Goal: Check status: Check status

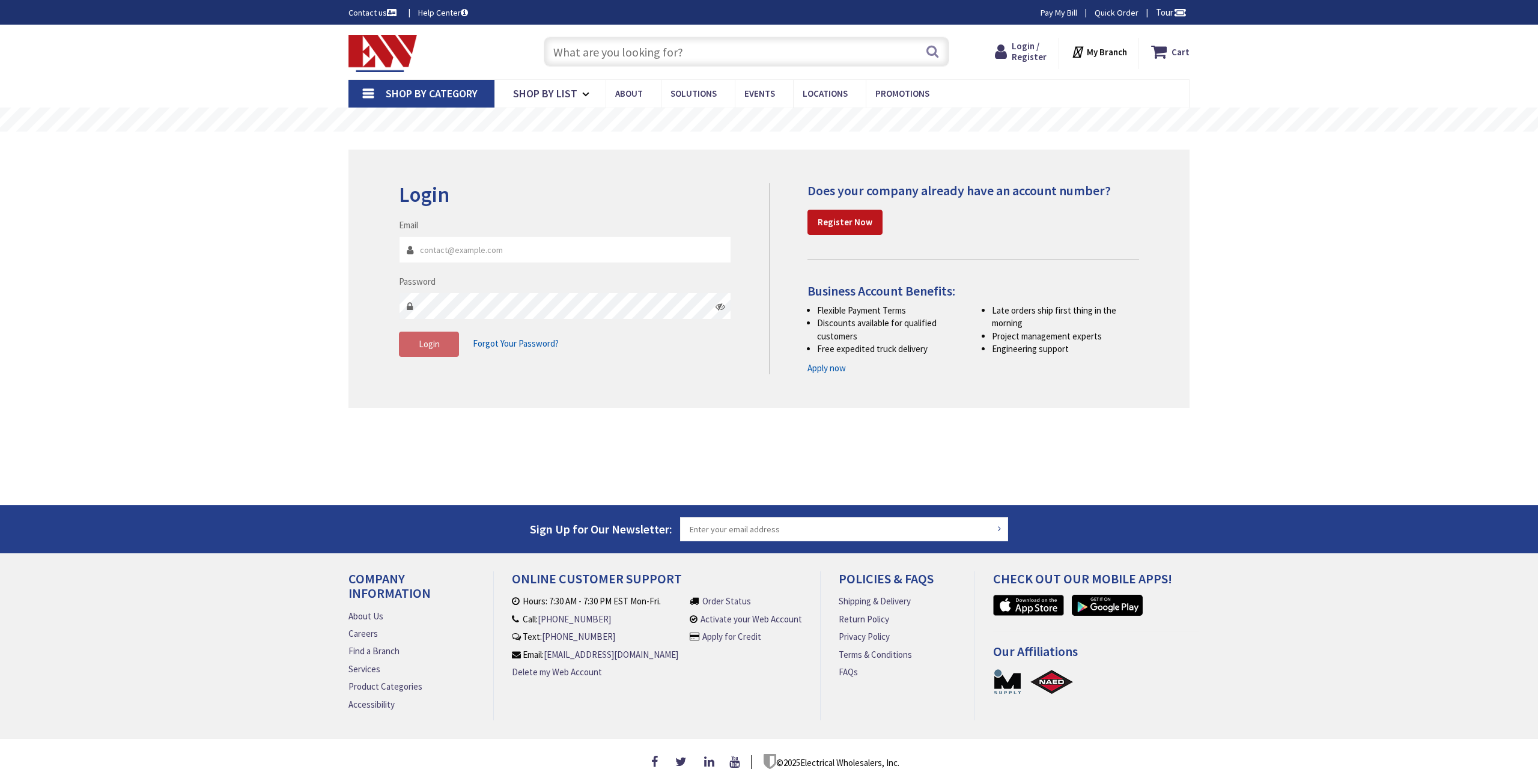
type input "[PERSON_NAME][GEOGRAPHIC_DATA], [GEOGRAPHIC_DATA]"
type input "[PERSON_NAME][EMAIL_ADDRESS][DOMAIN_NAME]"
click at [430, 337] on button "Login" at bounding box center [429, 344] width 60 height 25
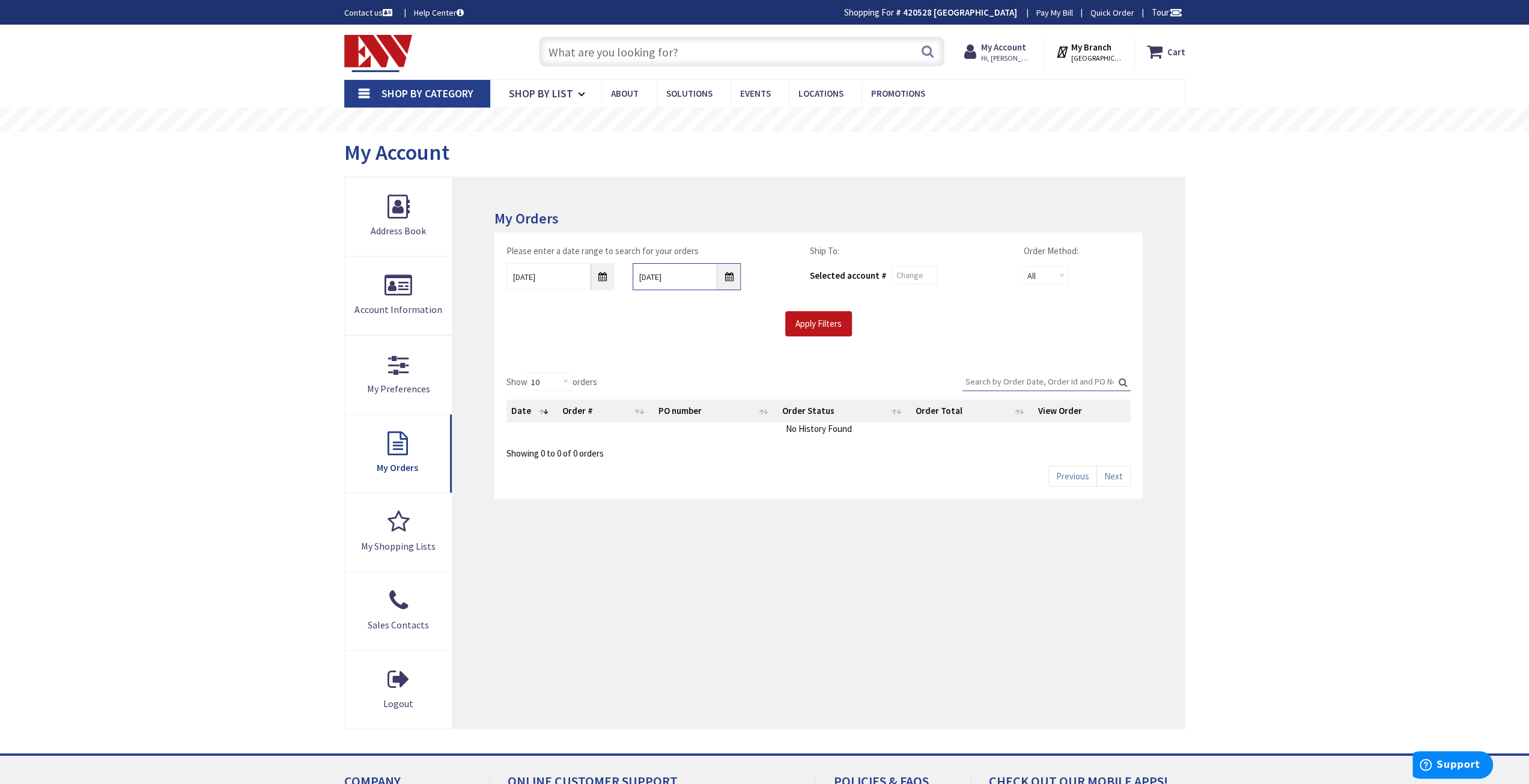
click at [728, 273] on input "9/2/2025" at bounding box center [686, 277] width 108 height 27
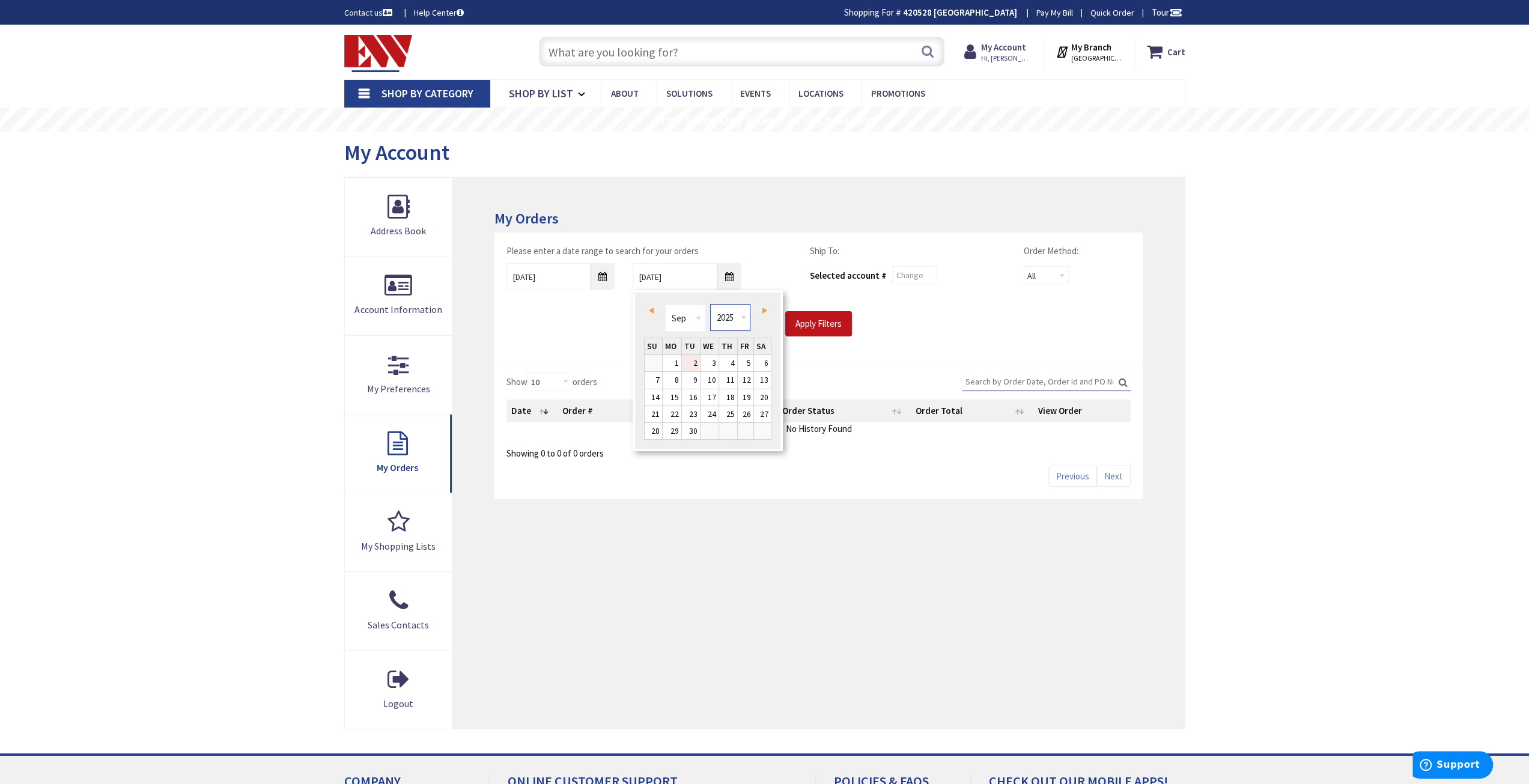
click at [735, 321] on select "1980 1981 1982 1983 1984 1985 1986 1987 1988 1989 1990 1991 1992 1993 1994 1995…" at bounding box center [730, 318] width 40 height 27
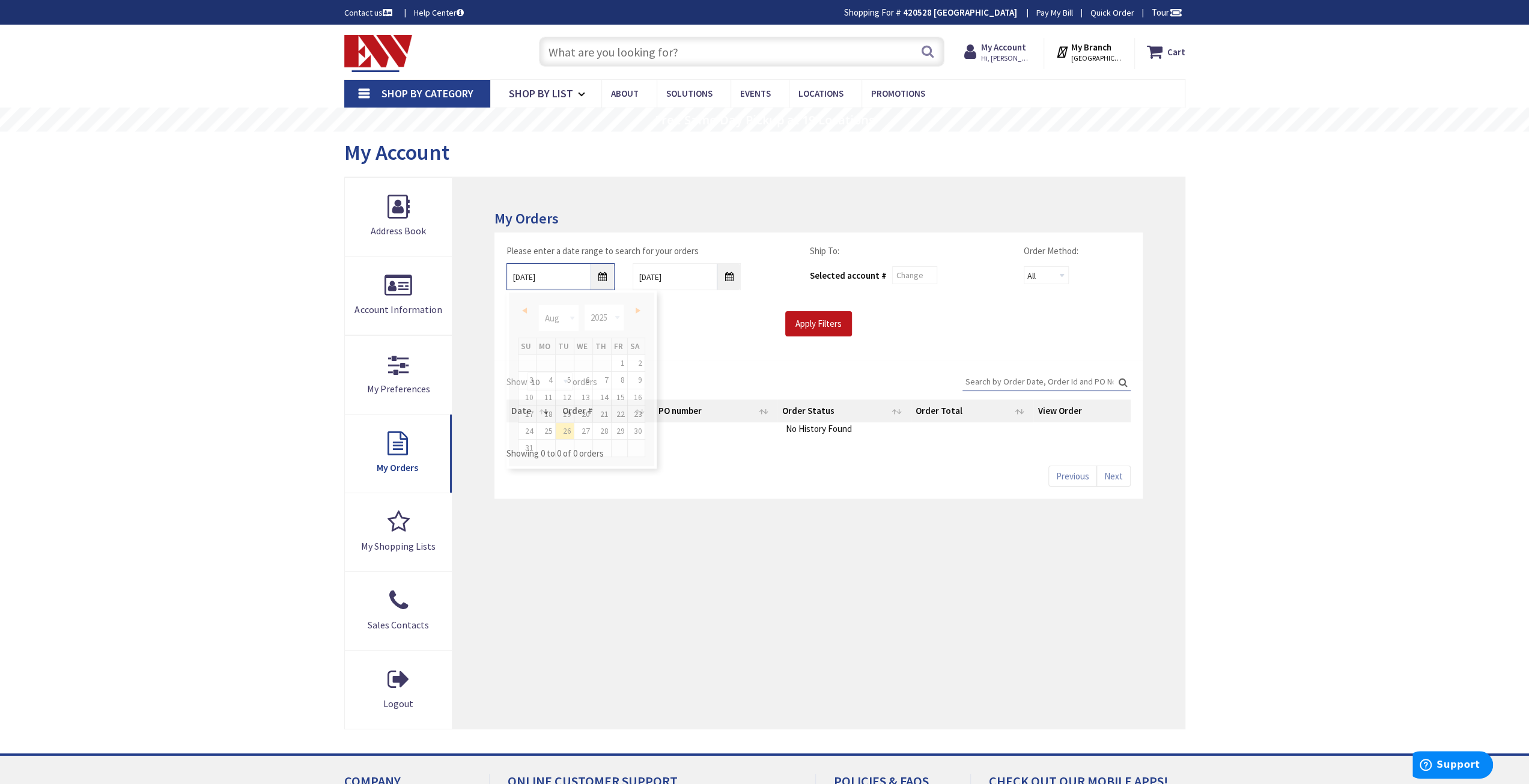
click at [602, 277] on input "8/26/2025" at bounding box center [561, 277] width 108 height 27
click at [610, 311] on select "1980 1981 1982 1983 1984 1985 1986 1987 1988 1989 1990 1991 1992 1993 1994 1995…" at bounding box center [604, 318] width 40 height 27
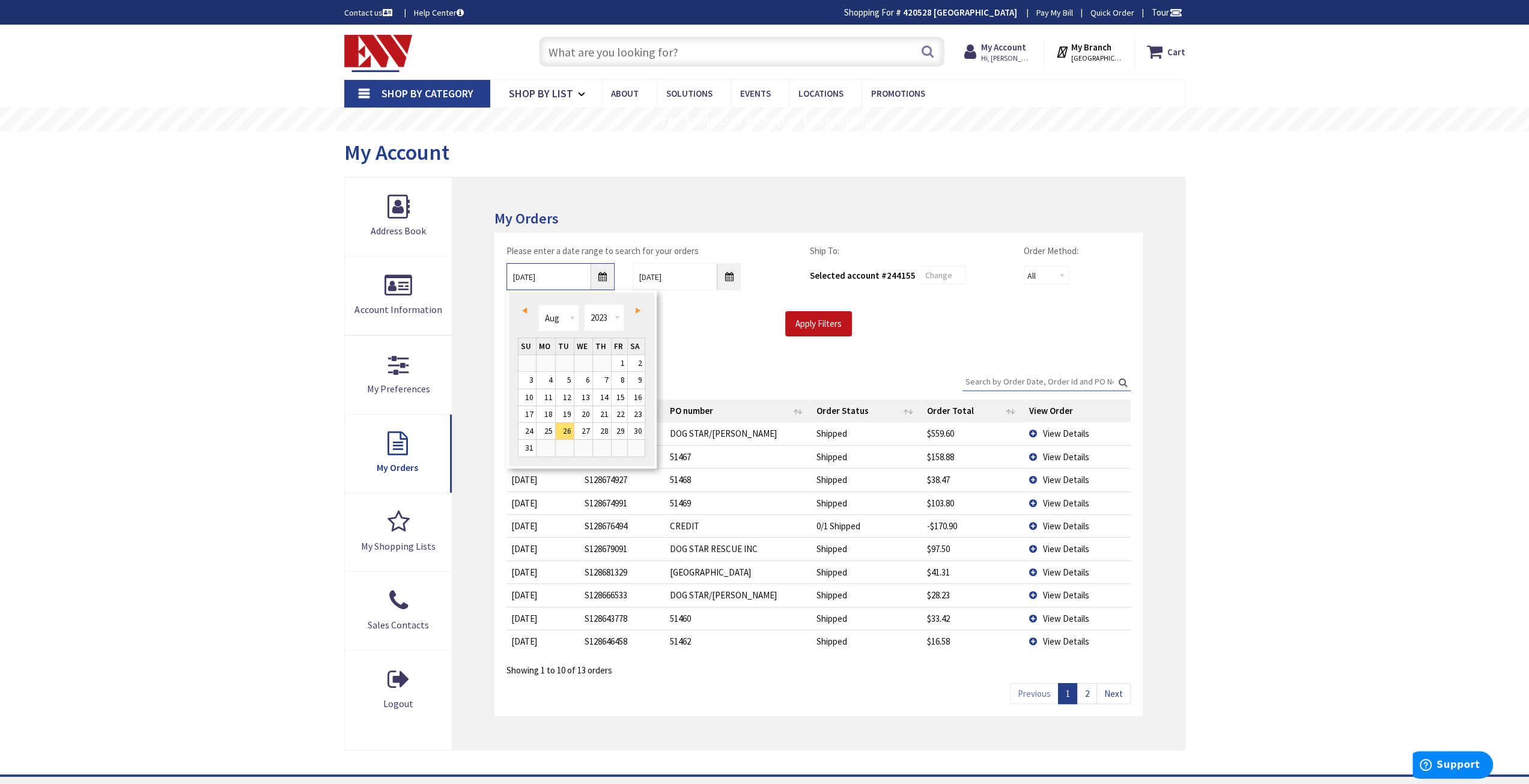
type input "[DATE]"
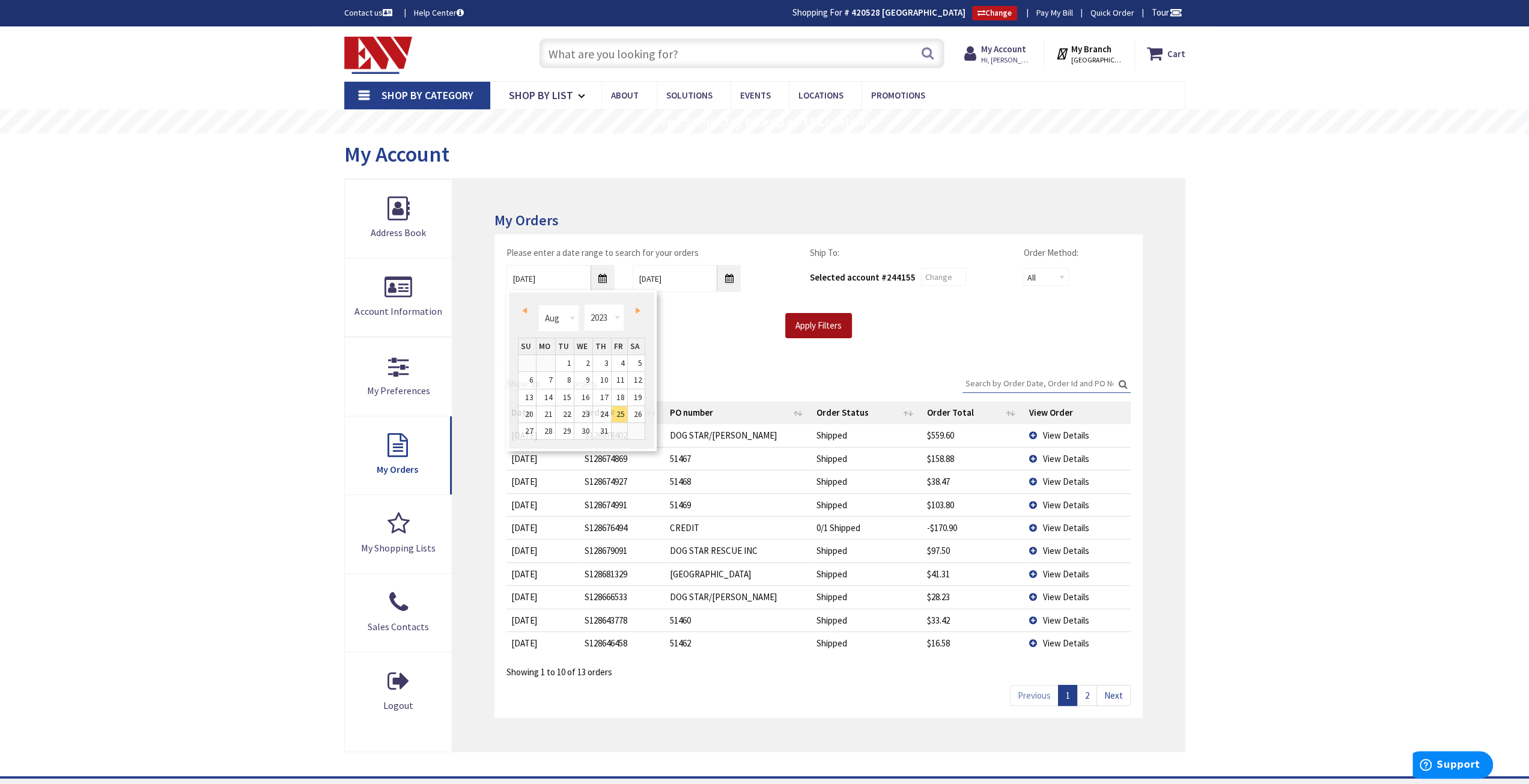
click at [810, 318] on input "Apply Filters" at bounding box center [819, 325] width 67 height 25
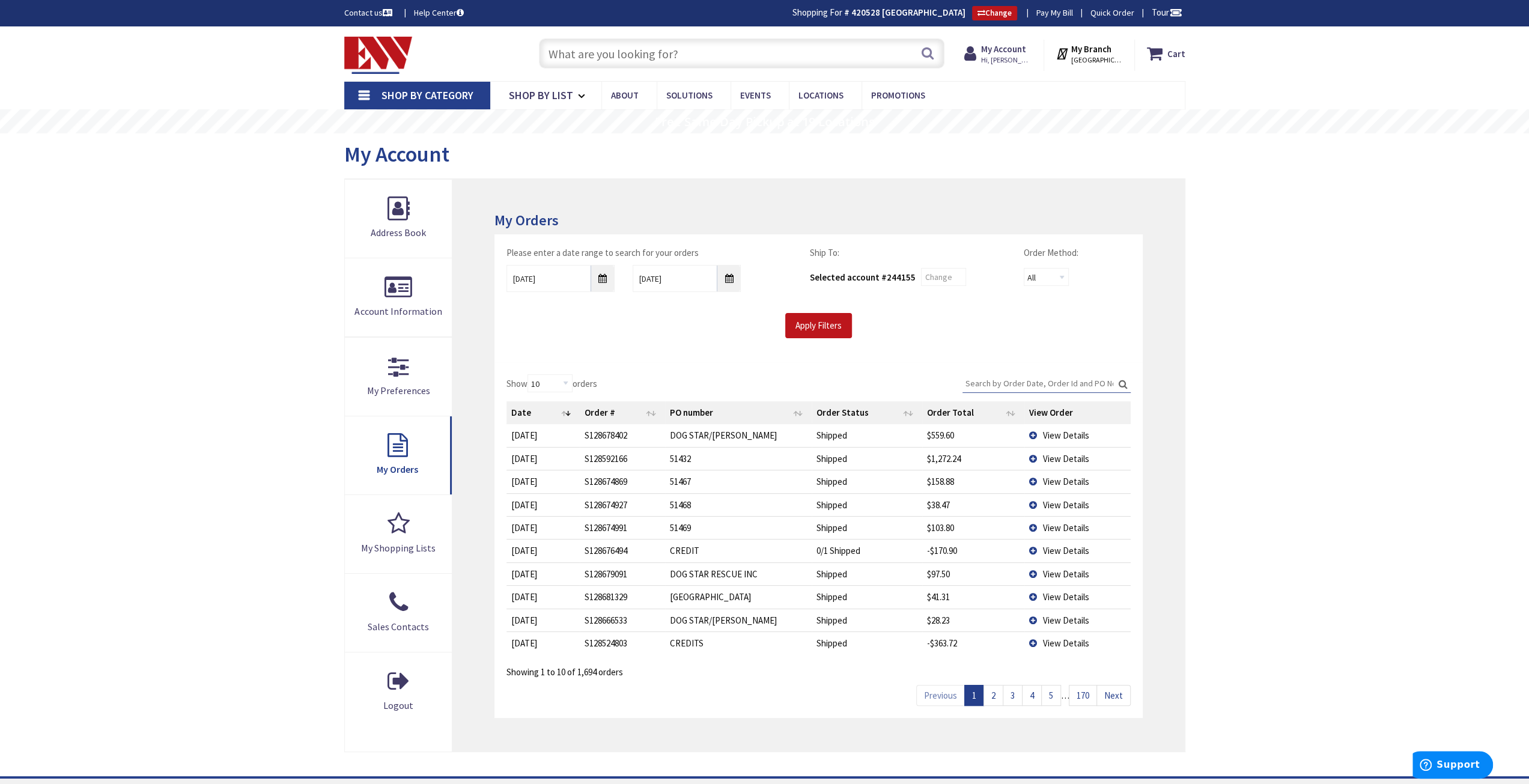
click at [1007, 384] on input "Search:" at bounding box center [1047, 383] width 168 height 18
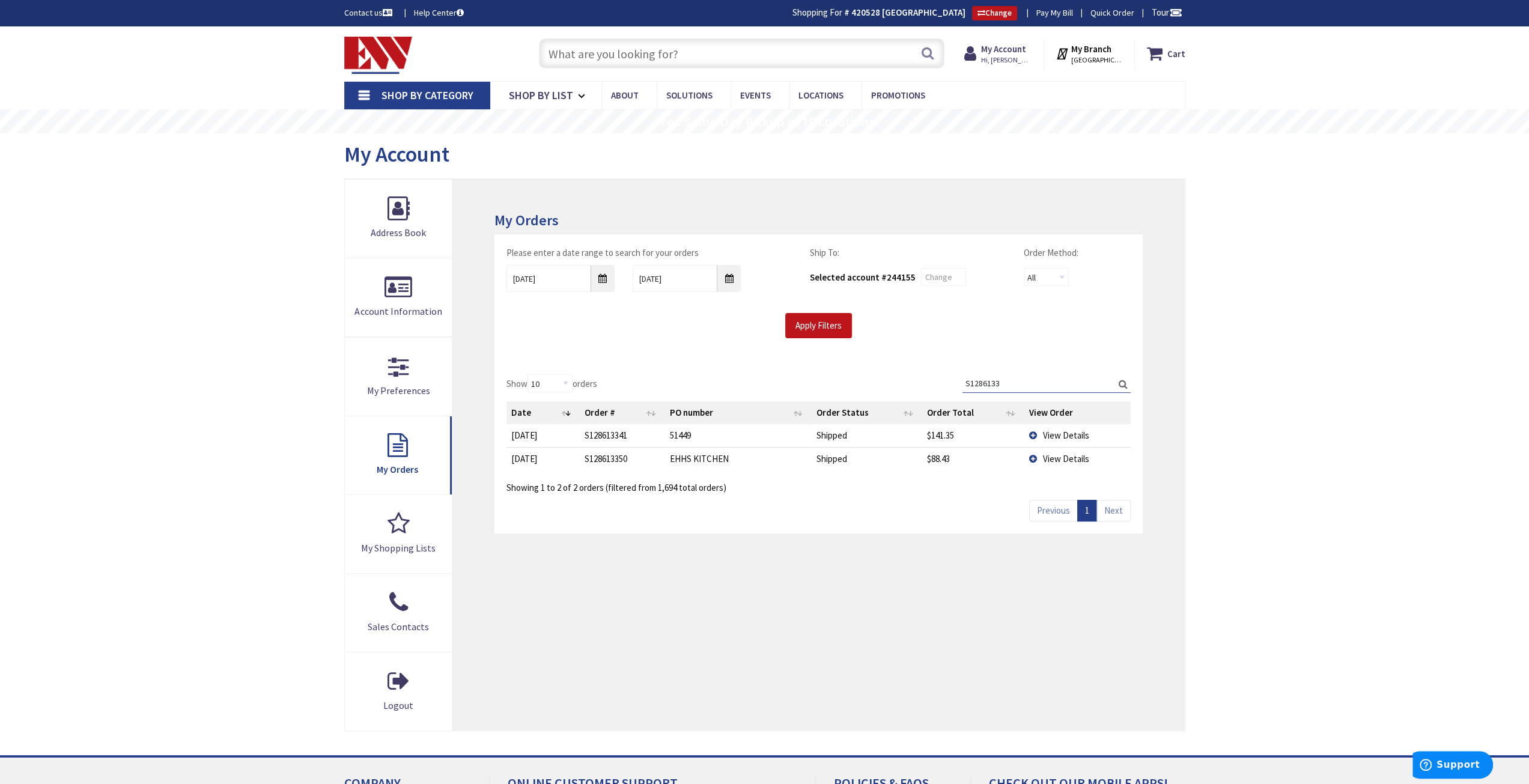
type input "S1286133"
click at [1060, 460] on span "View Details" at bounding box center [1066, 459] width 46 height 12
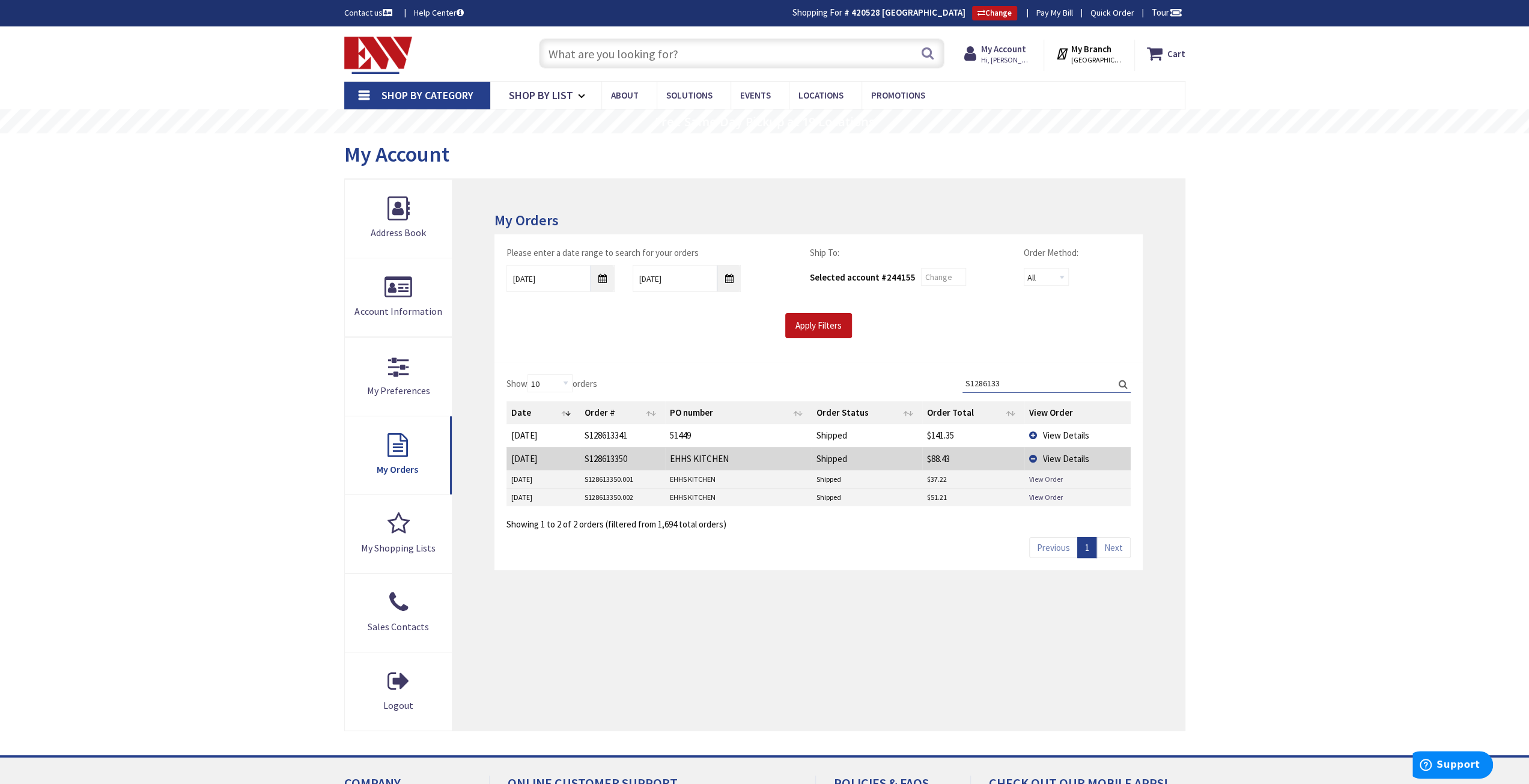
click at [1051, 476] on link "View Order" at bounding box center [1046, 479] width 34 height 10
click at [1048, 492] on link "View Order" at bounding box center [1046, 497] width 34 height 10
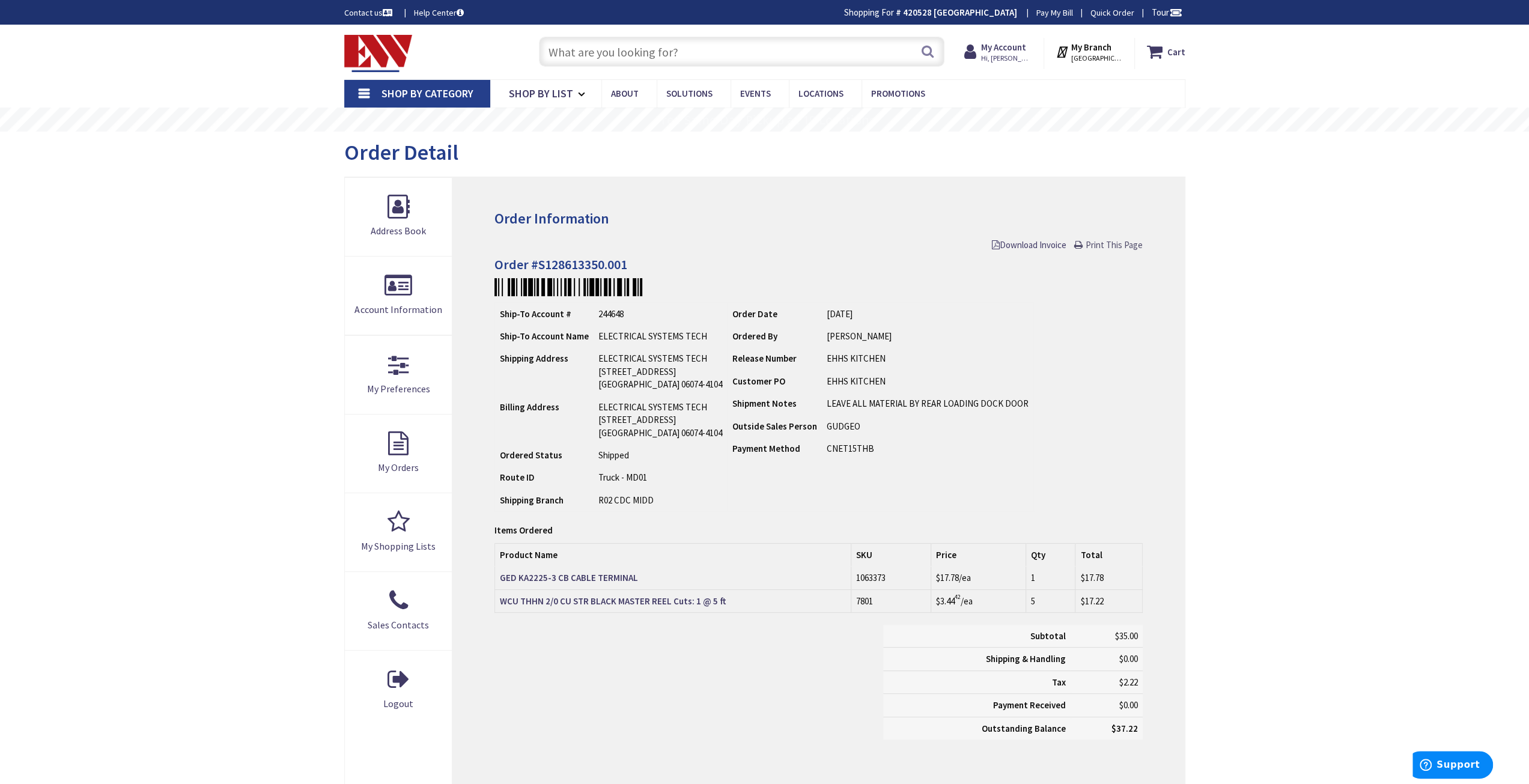
drag, startPoint x: 1126, startPoint y: 243, endPoint x: 1215, endPoint y: 665, distance: 431.3
click at [1126, 243] on span "Print This Page" at bounding box center [1114, 245] width 57 height 12
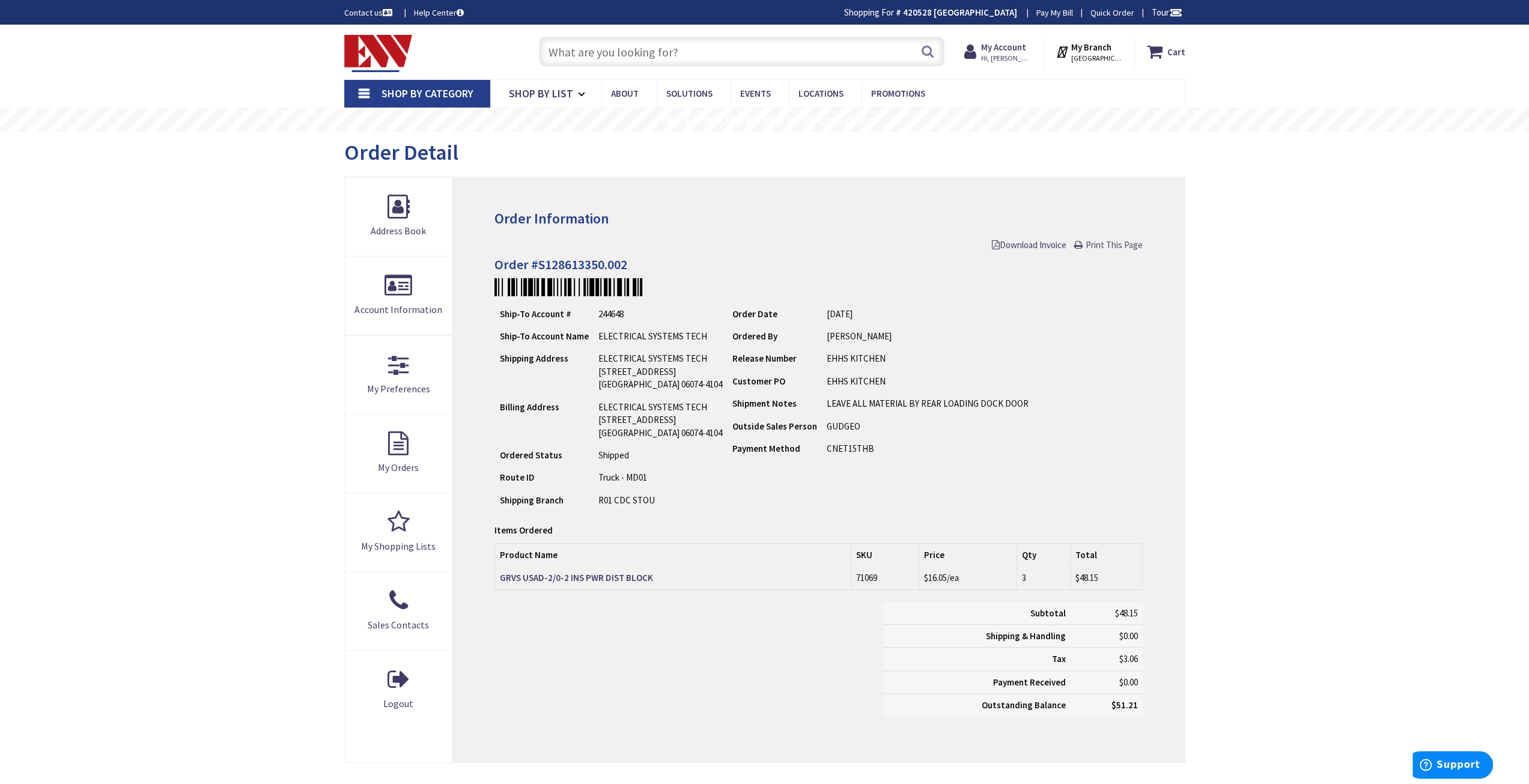
drag, startPoint x: 1113, startPoint y: 243, endPoint x: 1205, endPoint y: 662, distance: 429.0
click at [1113, 243] on span "Print This Page" at bounding box center [1114, 245] width 57 height 12
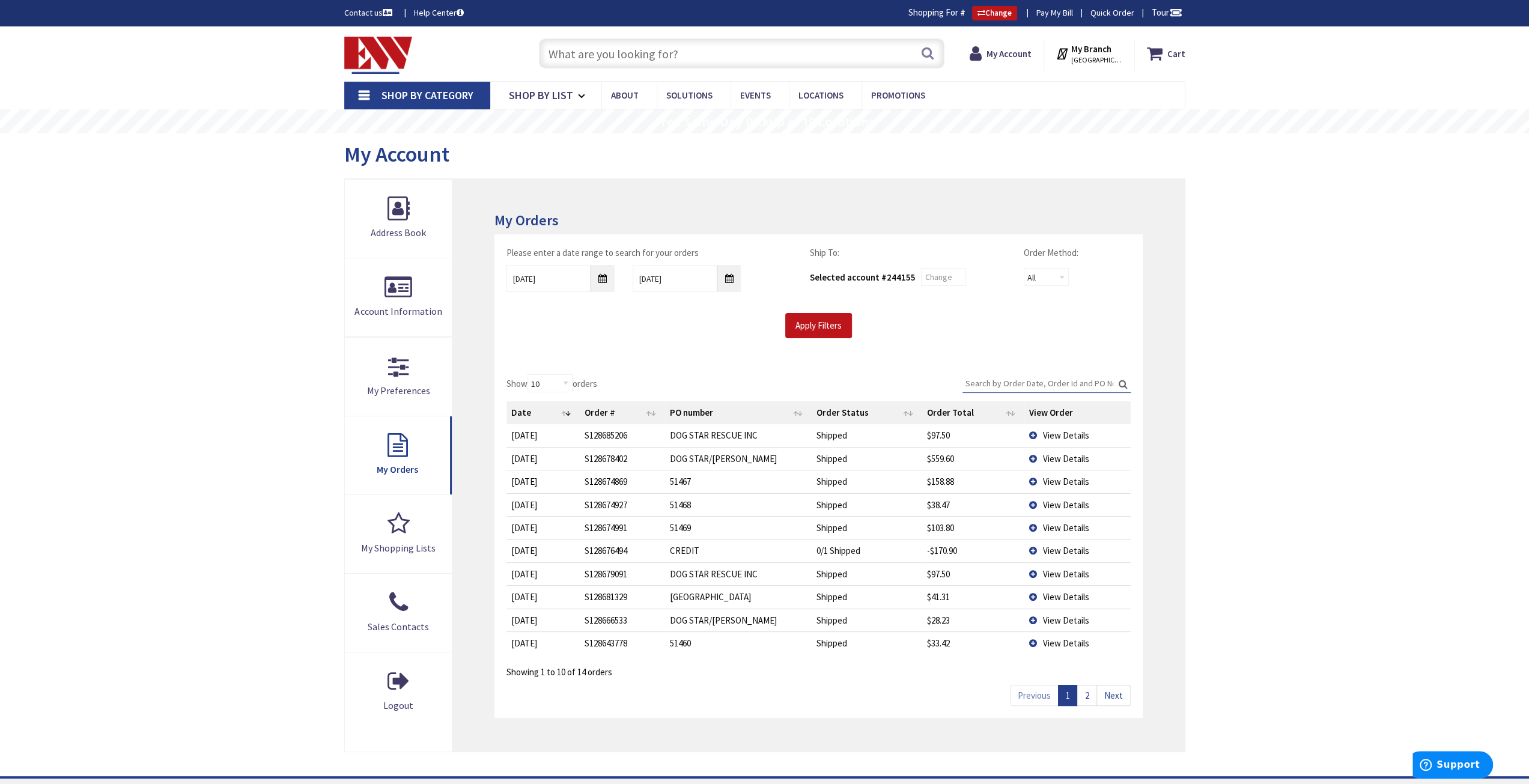
click at [1001, 385] on input "Search:" at bounding box center [1047, 383] width 168 height 18
click at [603, 278] on input "8/26/2025" at bounding box center [561, 278] width 108 height 27
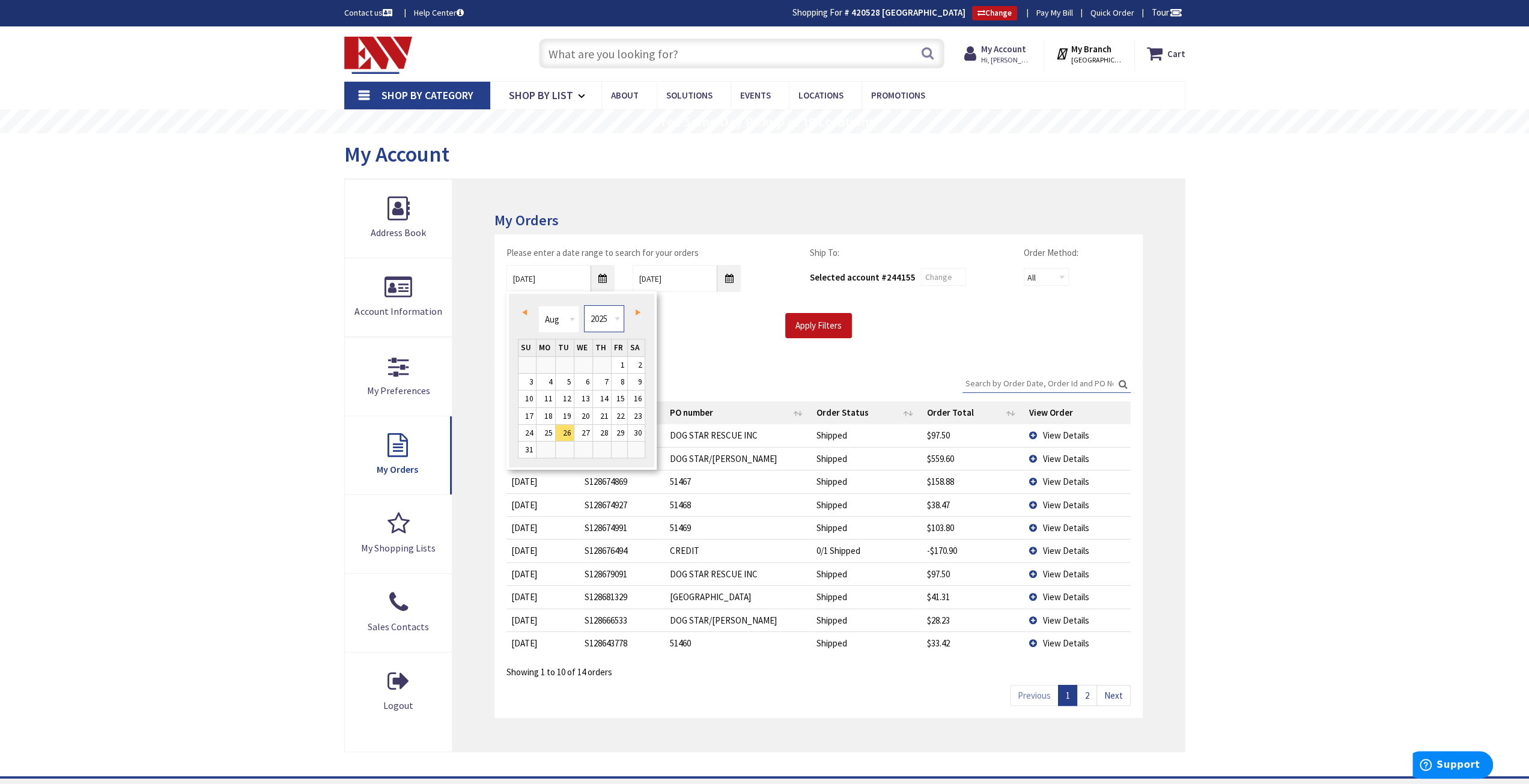
click at [620, 322] on select "1980 1981 1982 1983 1984 1985 1986 1987 1988 1989 1990 1991 1992 1993 1994 1995…" at bounding box center [604, 319] width 40 height 27
type input "08/25/2023"
drag, startPoint x: 822, startPoint y: 298, endPoint x: 827, endPoint y: 329, distance: 31.4
click at [825, 324] on div "Please enter a date range to search for your orders 08/25/2023 9/2/2025 Ship To…" at bounding box center [818, 292] width 642 height 92
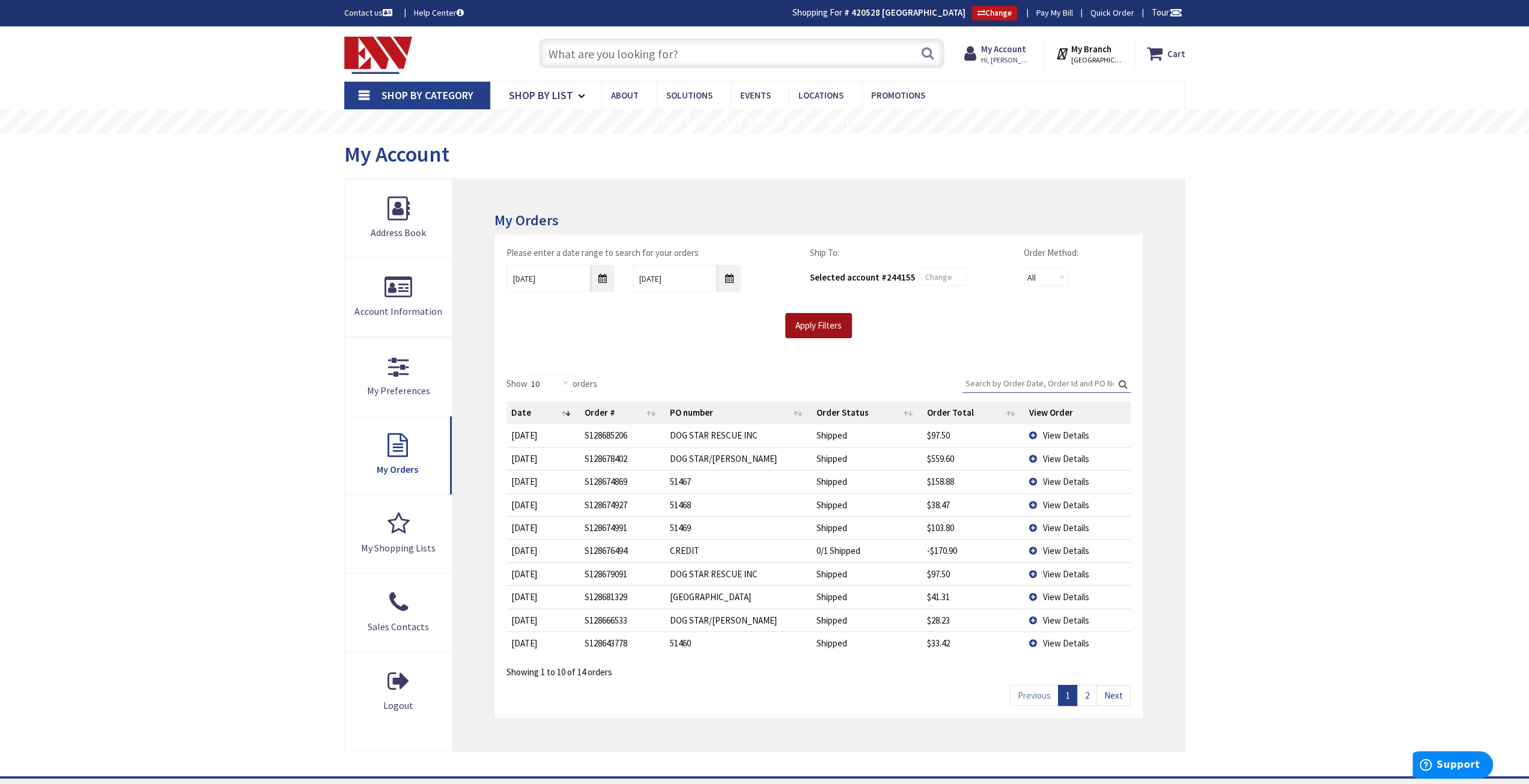
click at [828, 330] on input "Apply Filters" at bounding box center [819, 325] width 67 height 25
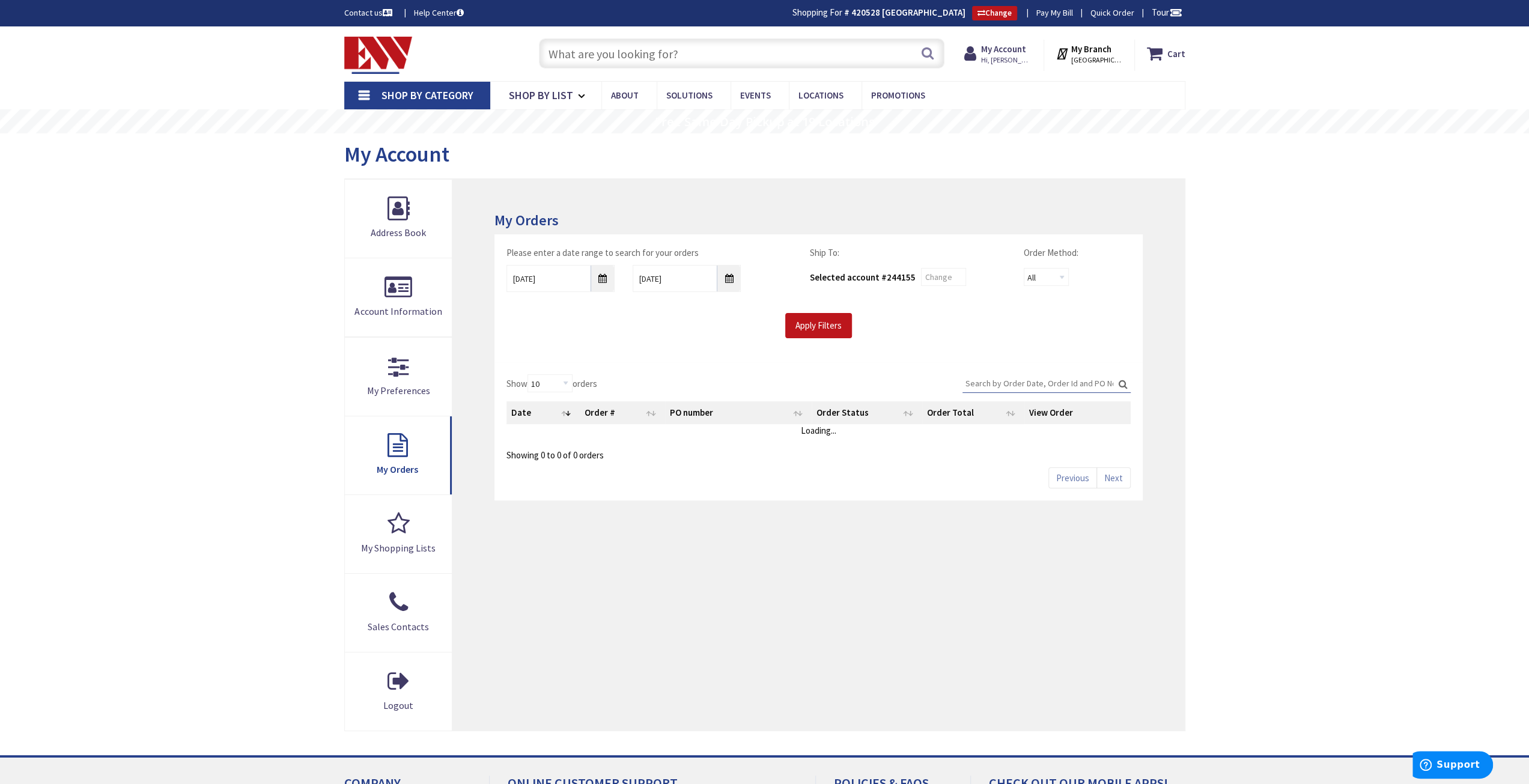
click at [1020, 381] on input "Search:" at bounding box center [1047, 383] width 168 height 18
click at [1063, 438] on span "View Details" at bounding box center [1066, 435] width 46 height 12
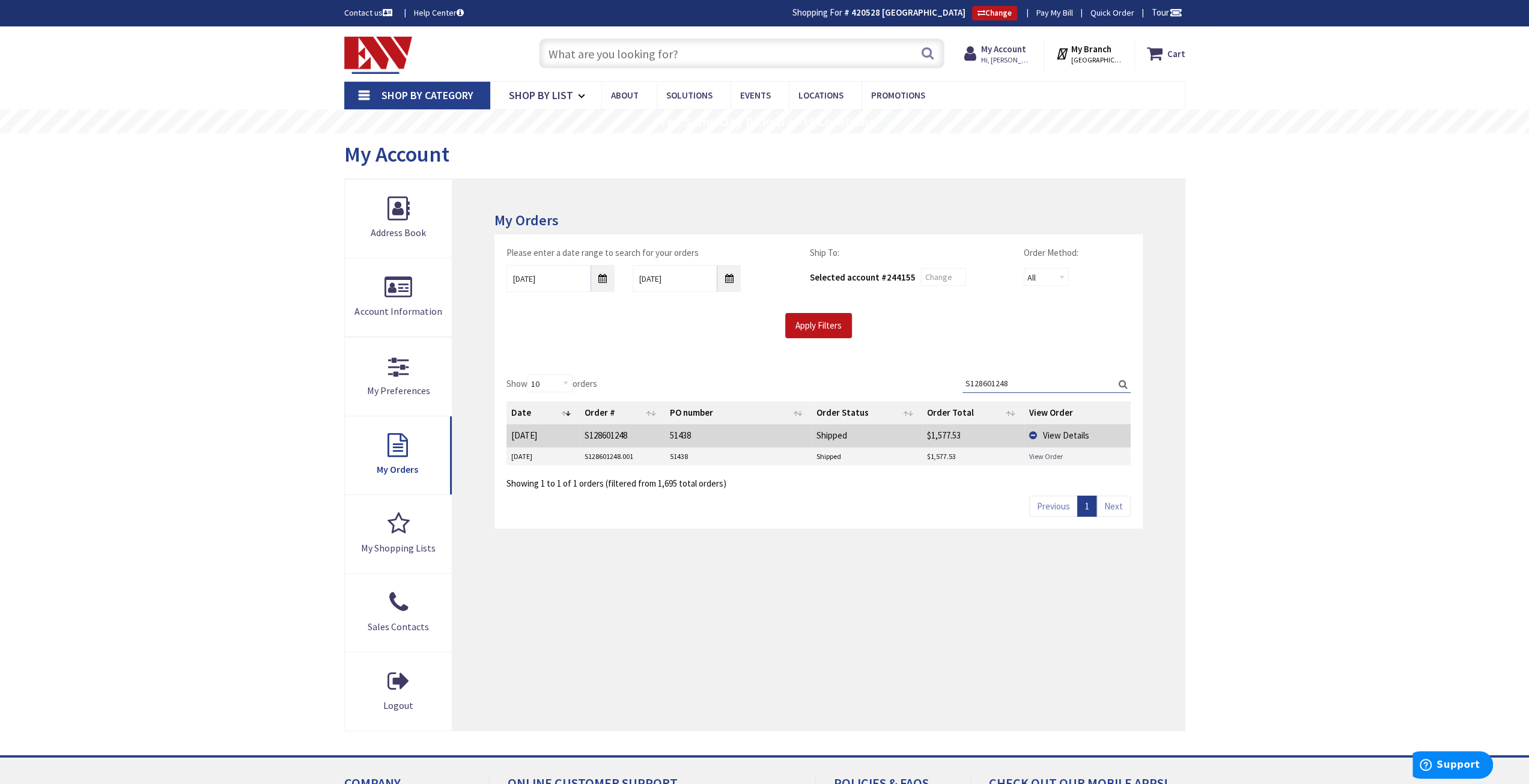
click at [1040, 456] on link "View Order" at bounding box center [1046, 456] width 34 height 10
drag, startPoint x: 1026, startPoint y: 382, endPoint x: 986, endPoint y: 374, distance: 40.8
click at [986, 374] on input "S128601248" at bounding box center [1047, 383] width 168 height 18
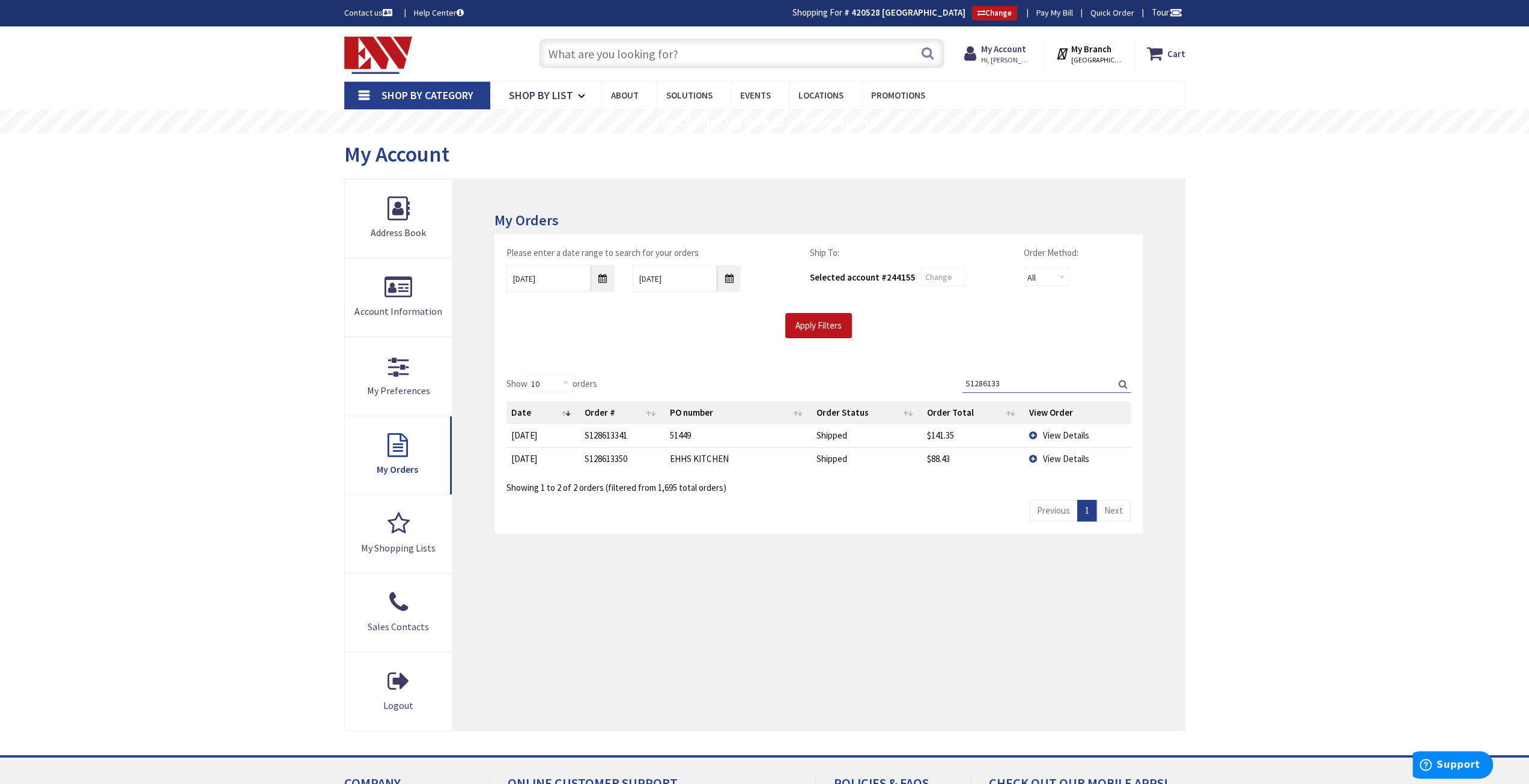
type input "S1286133"
click at [1069, 454] on span "View Details" at bounding box center [1066, 459] width 46 height 12
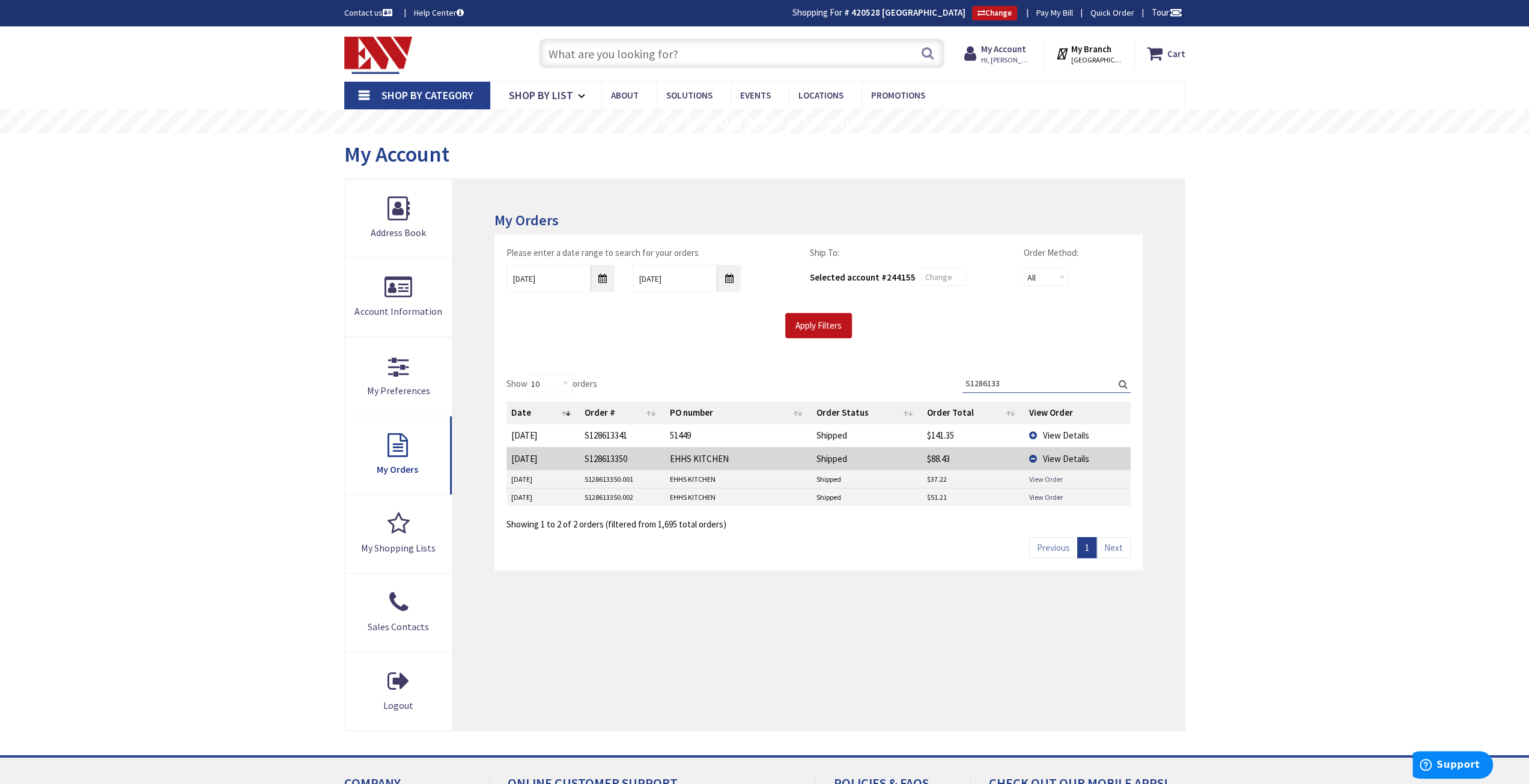
click at [1051, 478] on link "View Order" at bounding box center [1046, 479] width 34 height 10
click at [1045, 496] on link "View Order" at bounding box center [1046, 497] width 34 height 10
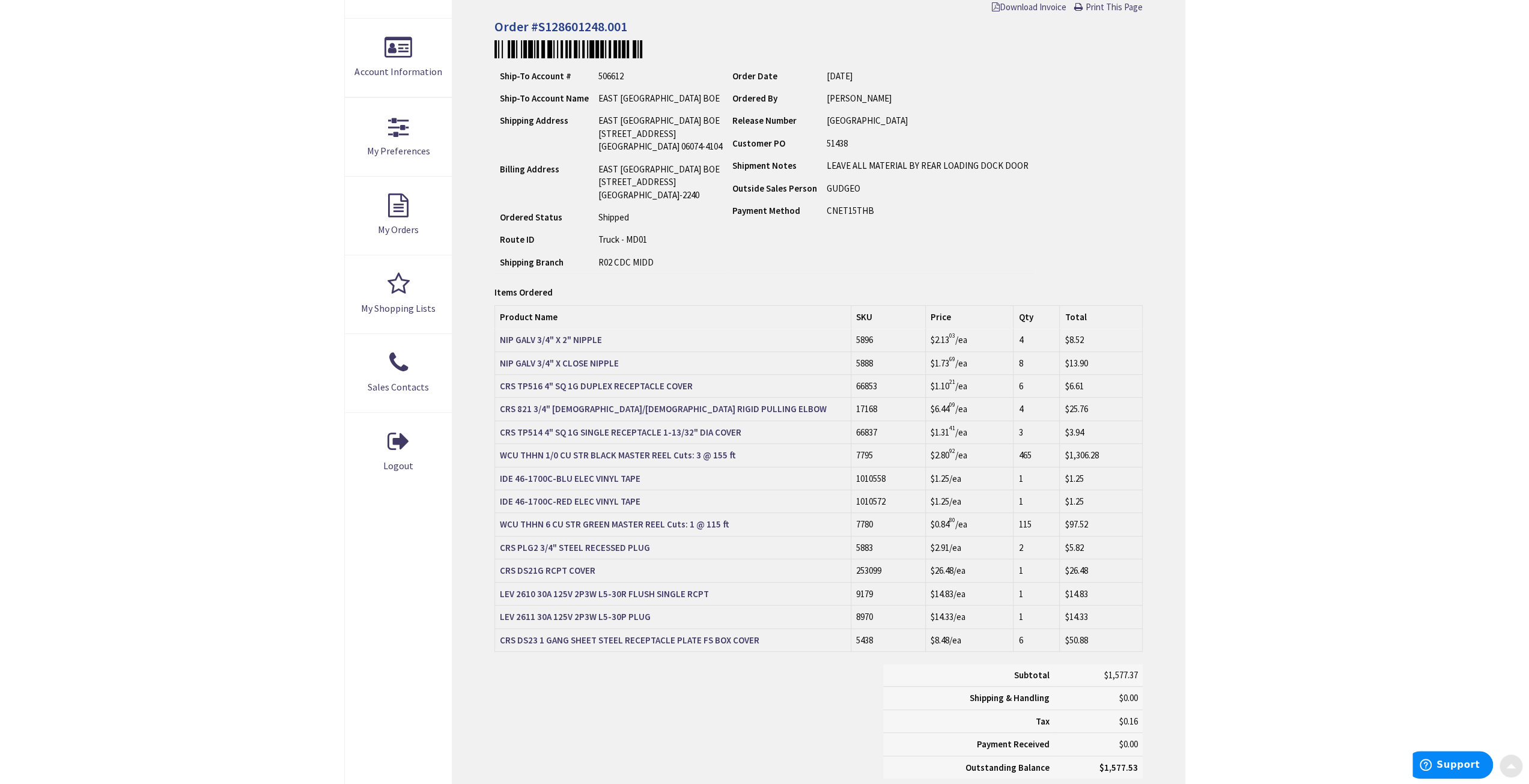
scroll to position [240, 0]
drag, startPoint x: 1030, startPoint y: 383, endPoint x: 566, endPoint y: 386, distance: 464.0
click at [501, 385] on tr "CRS TP516 4" SQ 1G DUPLEX RECEPTACLE COVER 66853 $1.10 21 /ea 6 $6.61" at bounding box center [818, 385] width 647 height 23
copy tr "CRS TP516 4" SQ 1G DUPLEX RECEPTACLE COVER 66853 $1.10 21 /ea 6"
click at [789, 706] on div "Subtotal $1,577.37 Shipping & Handling $0.00 Tax $0.16" at bounding box center [818, 726] width 666 height 127
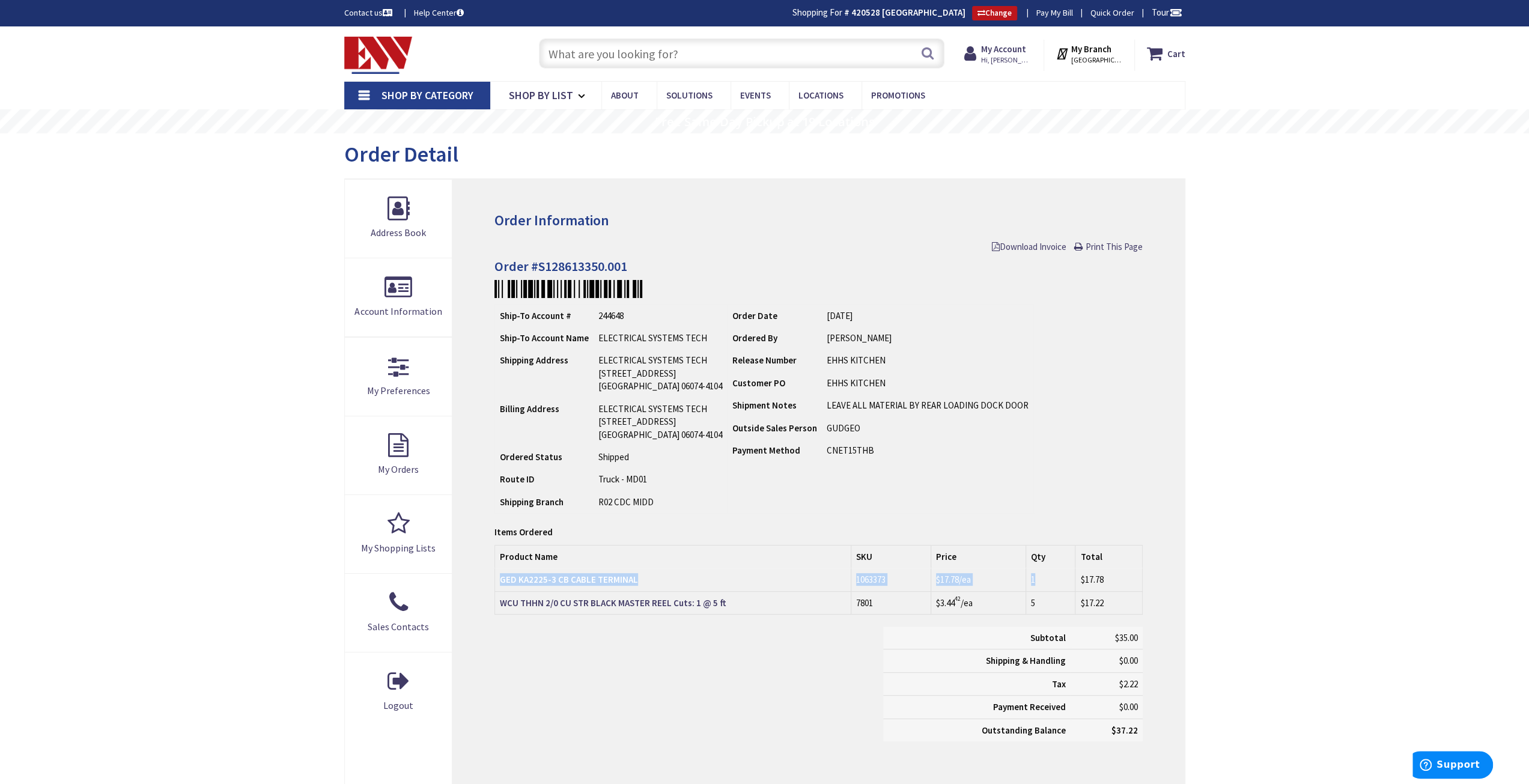
drag, startPoint x: 1045, startPoint y: 579, endPoint x: 500, endPoint y: 578, distance: 545.0
click at [500, 578] on tr "GED KA2225-3 CB CABLE TERMINAL 1063373 $17.78 /ea 1 $17.78" at bounding box center [818, 580] width 647 height 23
copy tr "GED KA2225-3 CB CABLE TERMINAL 1063373 $17.78 /ea 1"
click at [1033, 749] on div "Subtotal $35.00 Shipping & Handling $0.00 Tax $2.22 Payment Received" at bounding box center [1013, 690] width 260 height 127
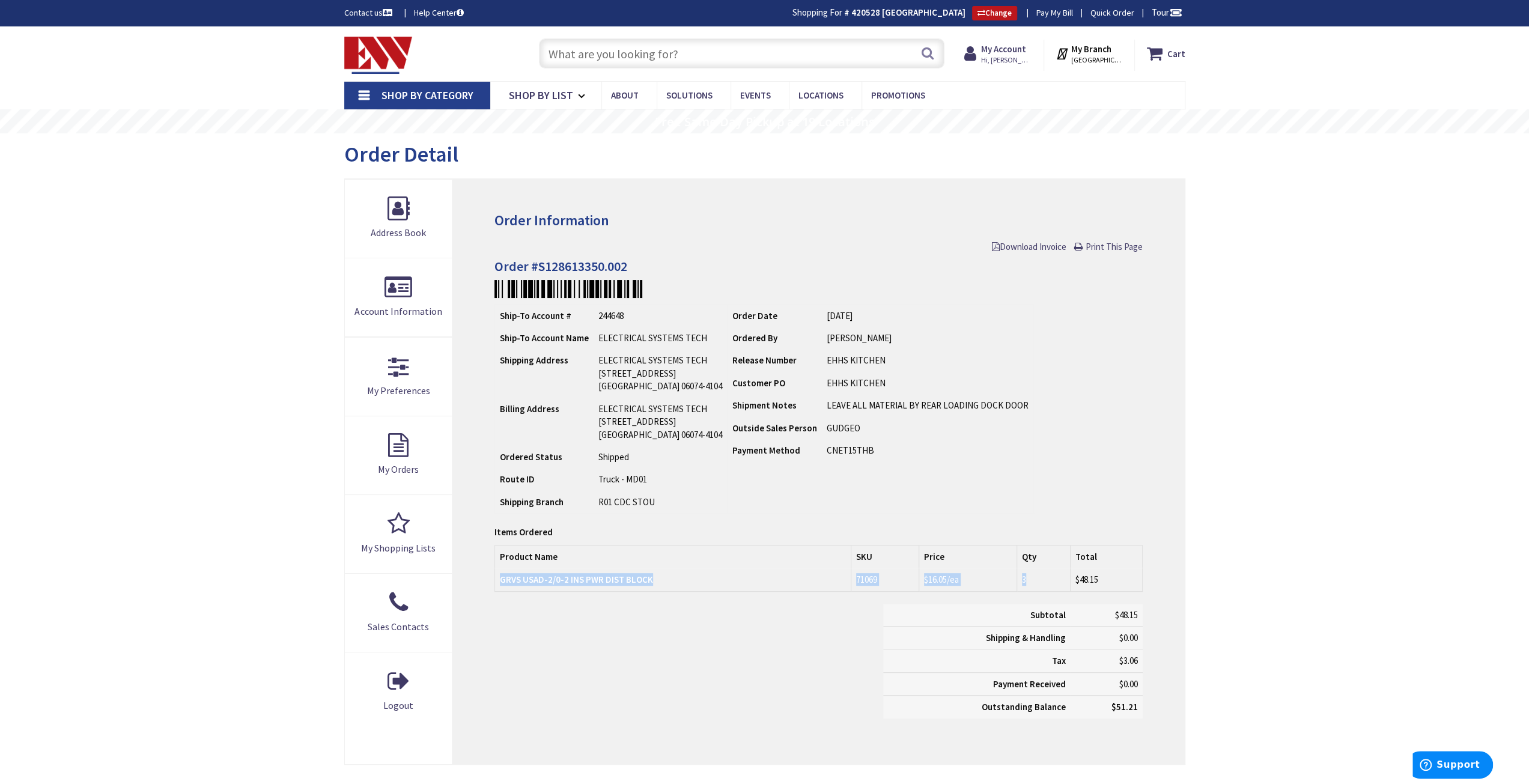
drag, startPoint x: 1038, startPoint y: 580, endPoint x: 513, endPoint y: 580, distance: 525.0
click at [501, 580] on tr "GRVS USAD-2/0-2 INS PWR DIST BLOCK 71069 $16.05 /ea 3 $48.15" at bounding box center [818, 580] width 647 height 23
copy tr "GRVS USAD-2/0-2 INS PWR DIST BLOCK 71069 $16.05 /ea 3"
